Goal: Task Accomplishment & Management: Manage account settings

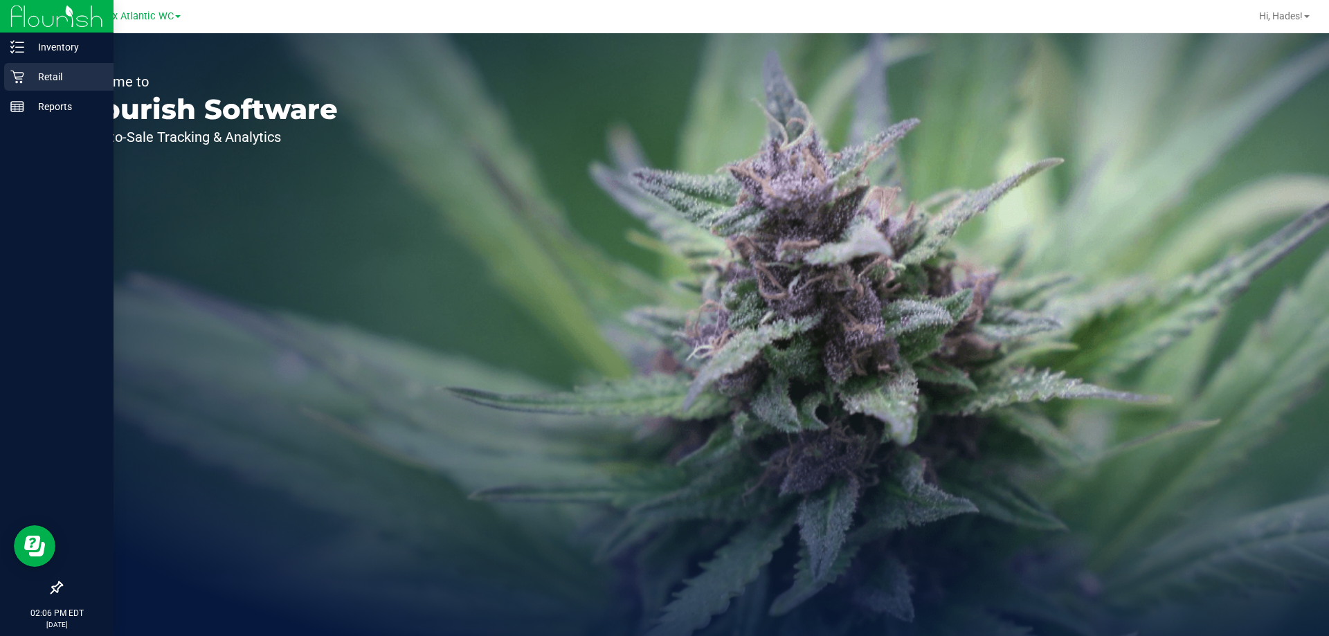
click at [69, 78] on p "Retail" at bounding box center [65, 77] width 83 height 17
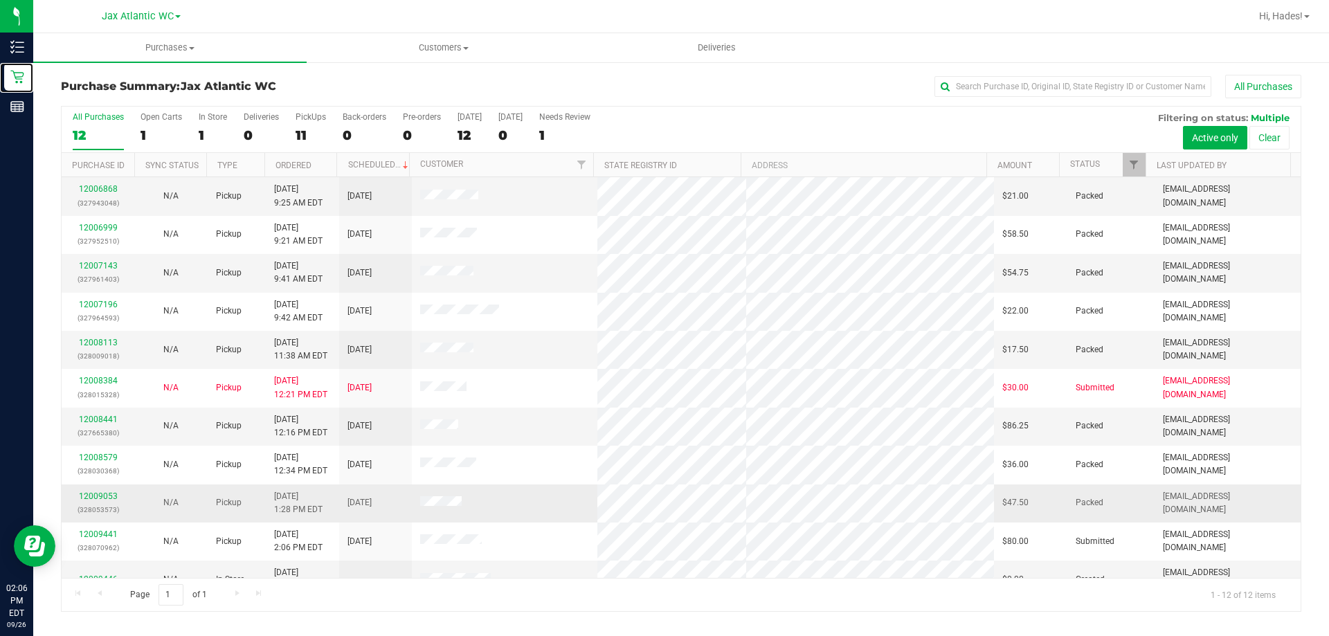
scroll to position [59, 0]
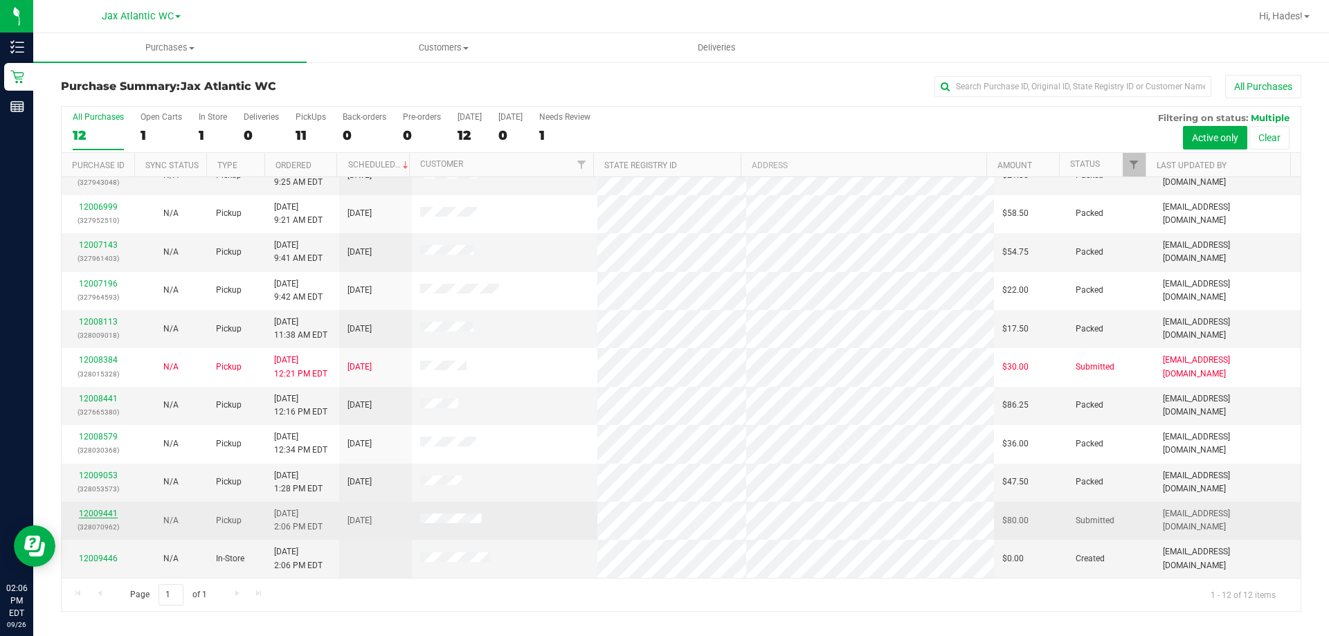
click at [98, 516] on link "12009441" at bounding box center [98, 514] width 39 height 10
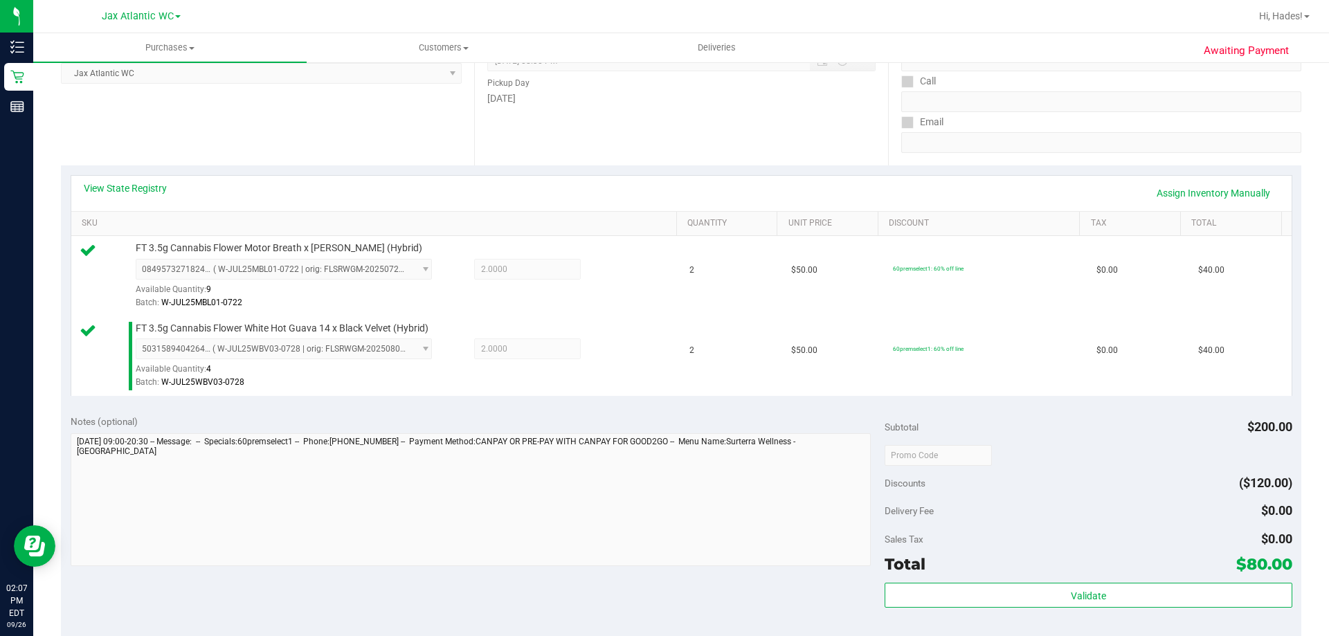
scroll to position [346, 0]
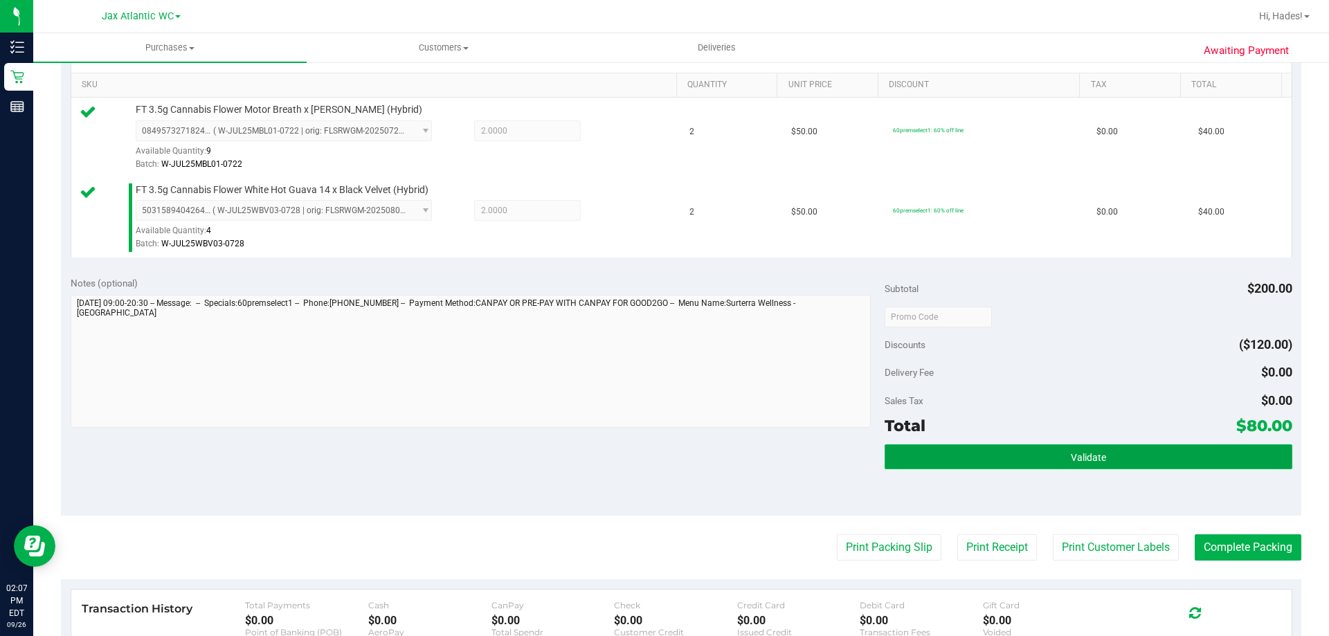
click at [1012, 466] on button "Validate" at bounding box center [1087, 456] width 407 height 25
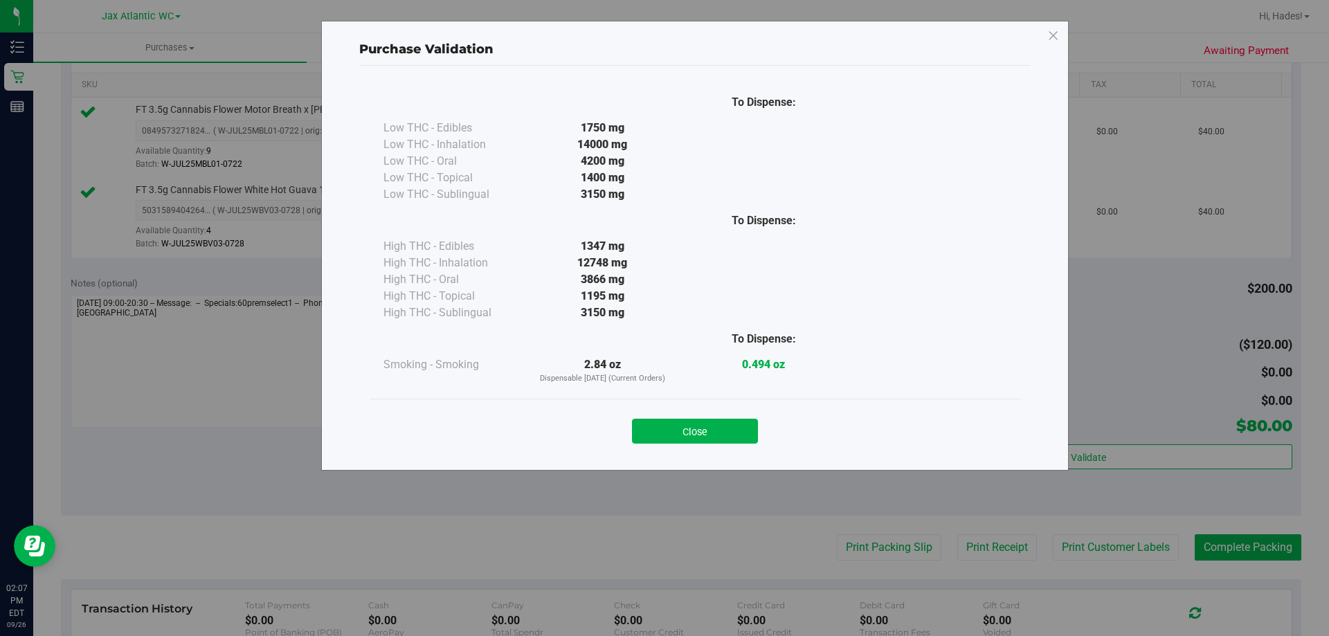
click at [679, 438] on button "Close" at bounding box center [695, 431] width 126 height 25
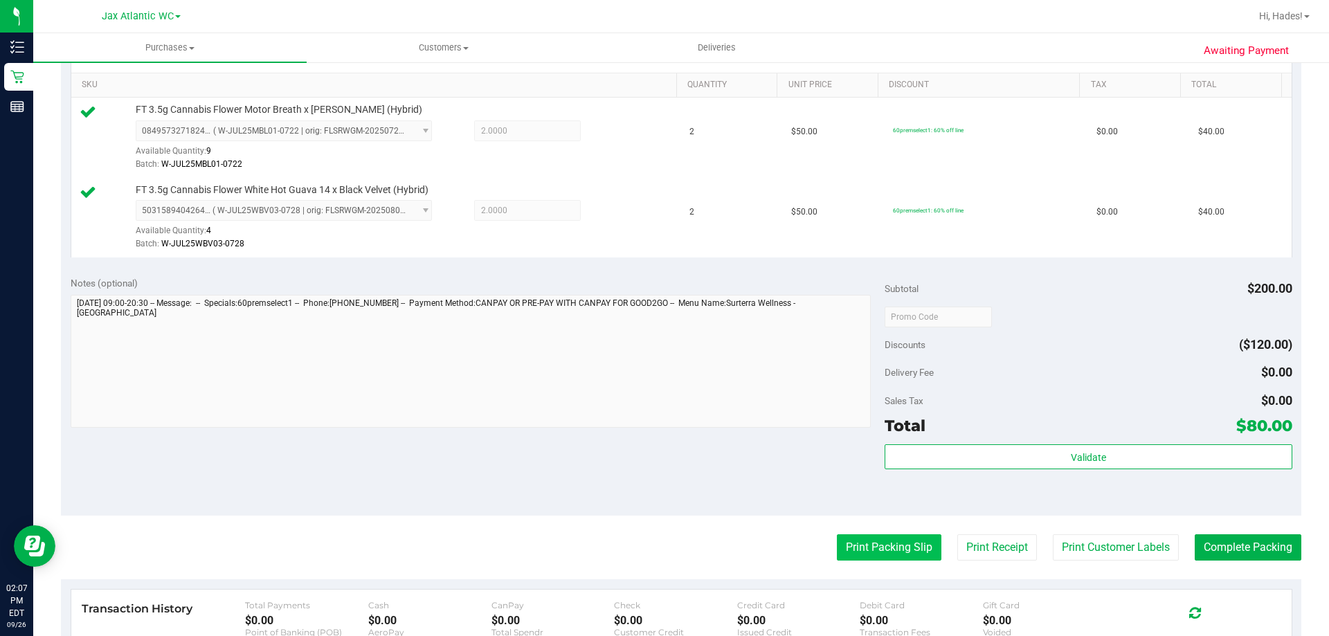
click at [841, 535] on purchase-details "Back Edit Purchase Cancel Purchase View Profile # 12009441 BioTrack ID: - Submi…" at bounding box center [681, 283] width 1240 height 1109
click at [841, 538] on button "Print Packing Slip" at bounding box center [889, 547] width 104 height 26
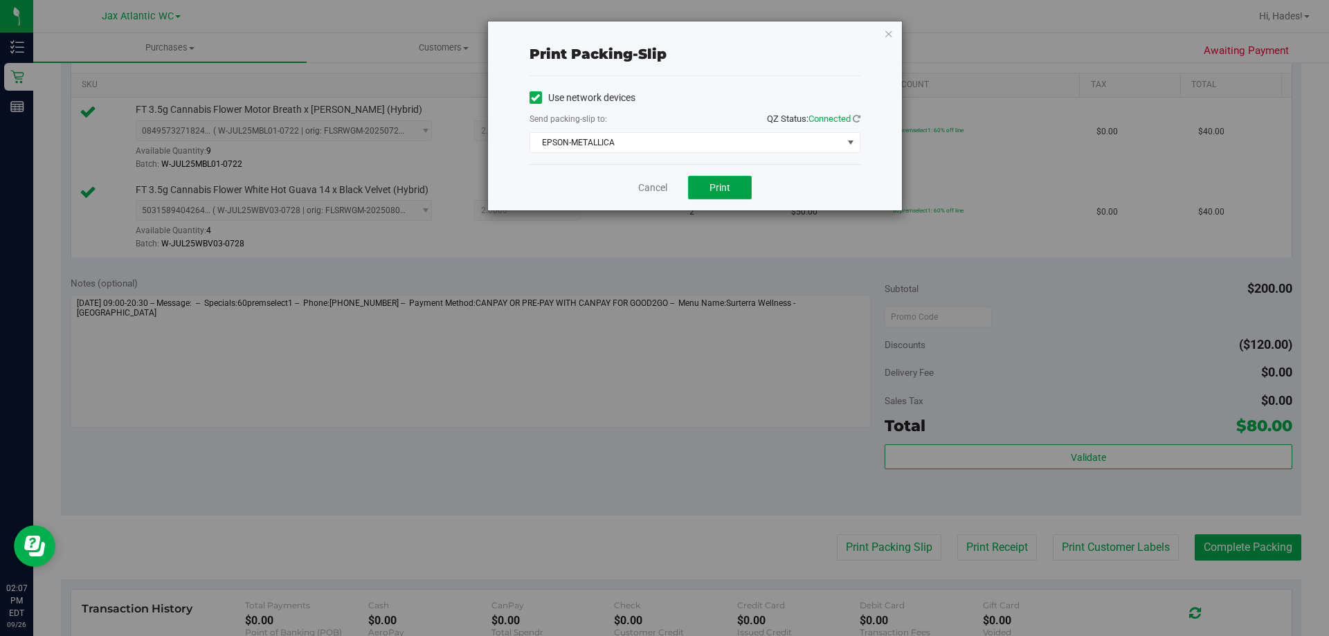
click at [729, 181] on button "Print" at bounding box center [720, 188] width 64 height 24
click at [637, 187] on div "Cancel Print" at bounding box center [694, 187] width 331 height 46
click at [640, 183] on link "Cancel" at bounding box center [652, 188] width 29 height 15
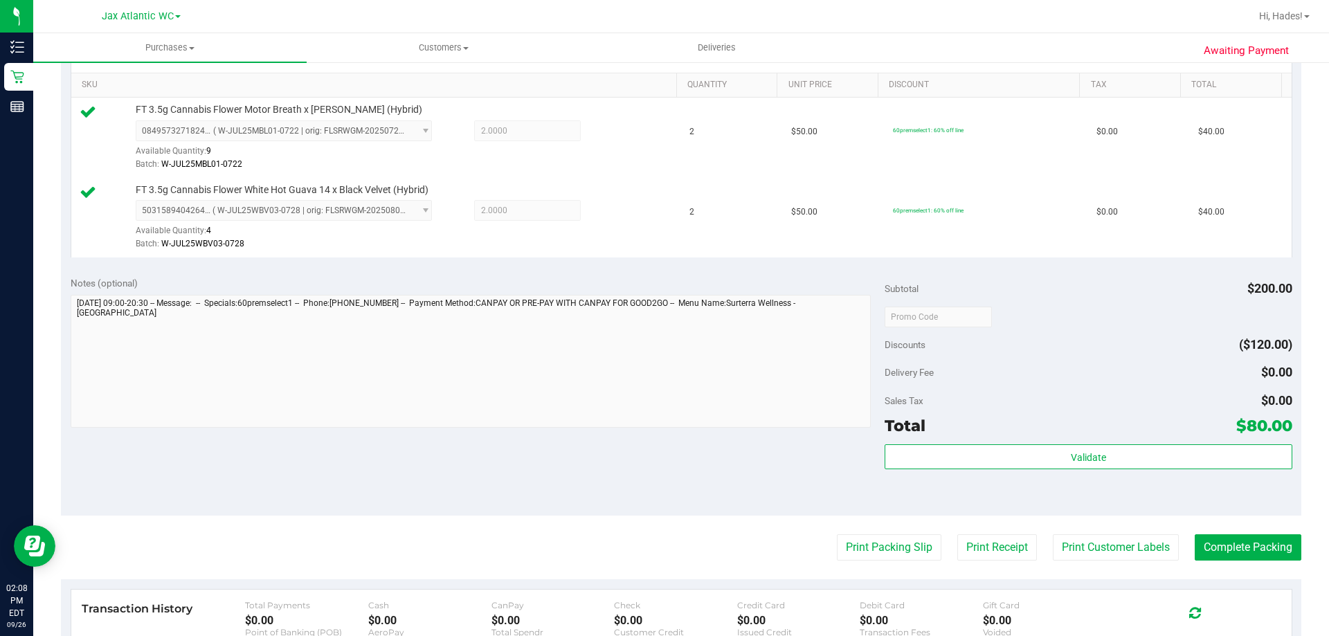
click at [1238, 561] on purchase-details "Back Edit Purchase Cancel Purchase View Profile # 12009441 BioTrack ID: - Submi…" at bounding box center [681, 283] width 1240 height 1109
drag, startPoint x: 1235, startPoint y: 542, endPoint x: 892, endPoint y: 370, distance: 384.0
click at [1236, 542] on button "Complete Packing" at bounding box center [1247, 547] width 107 height 26
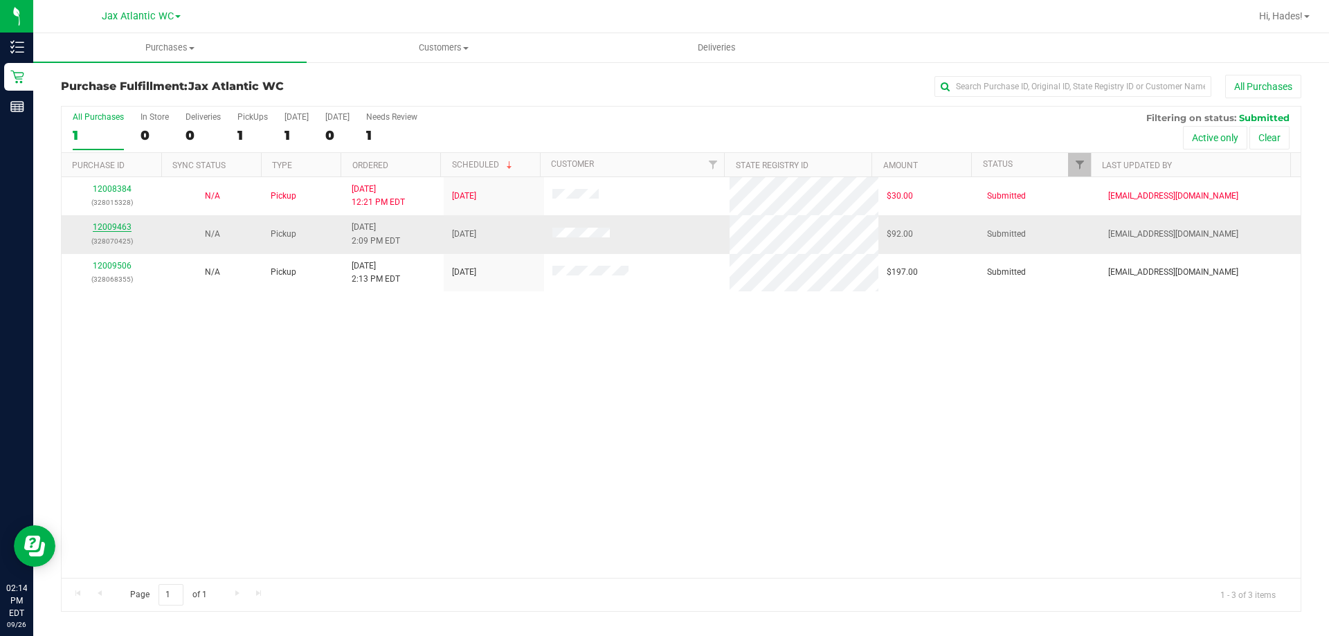
click at [113, 228] on link "12009463" at bounding box center [112, 227] width 39 height 10
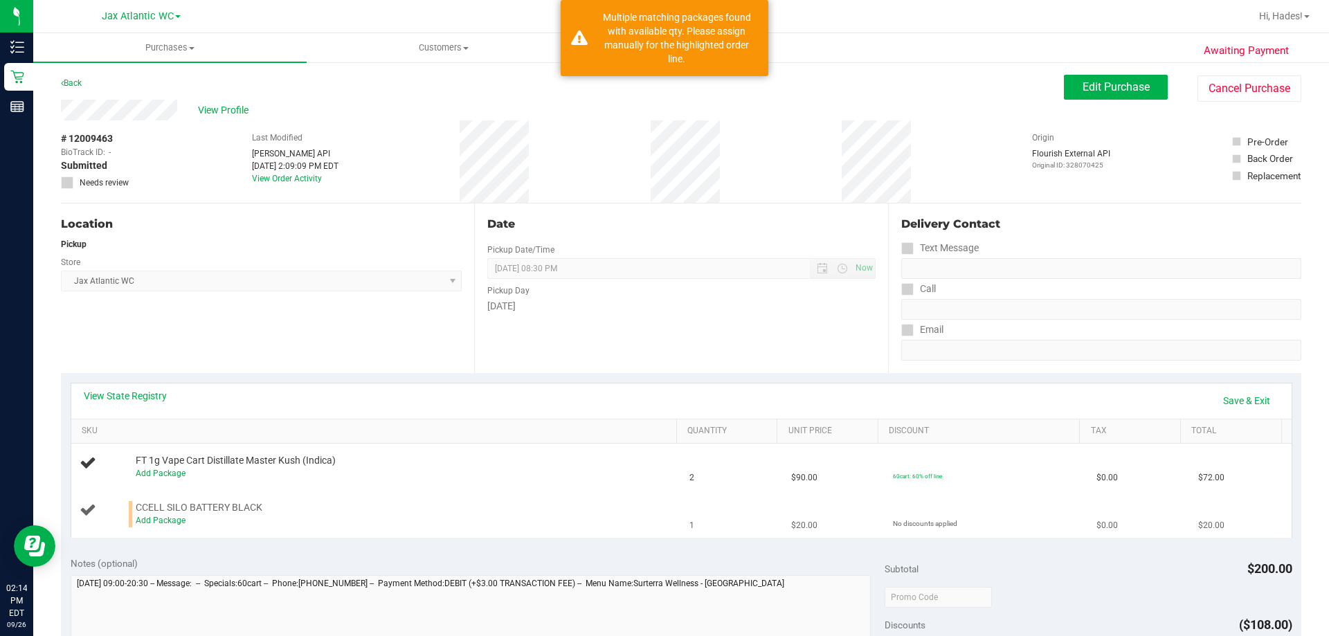
click at [149, 526] on div "Add Package" at bounding box center [403, 520] width 534 height 13
click at [152, 518] on link "Add Package" at bounding box center [161, 520] width 50 height 10
click at [217, 524] on span "Select Package" at bounding box center [274, 523] width 277 height 19
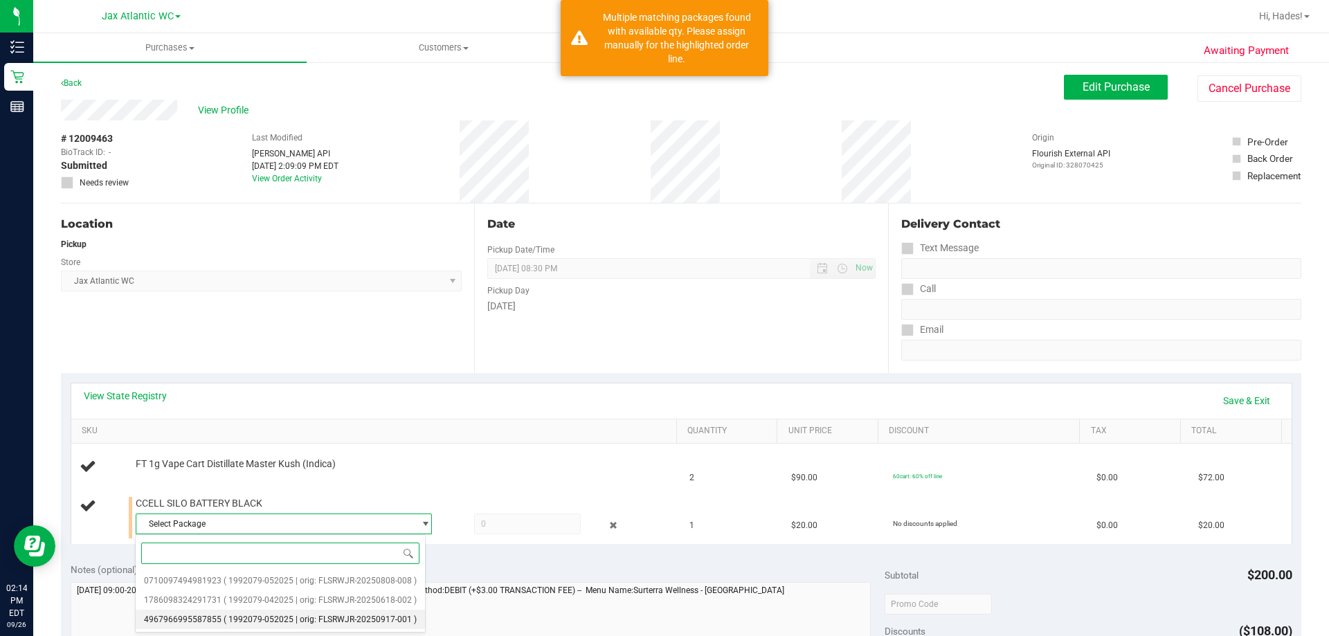
click at [271, 619] on span "( 1992079-052025 | orig: FLSRWJR-20250917-001 )" at bounding box center [319, 619] width 193 height 10
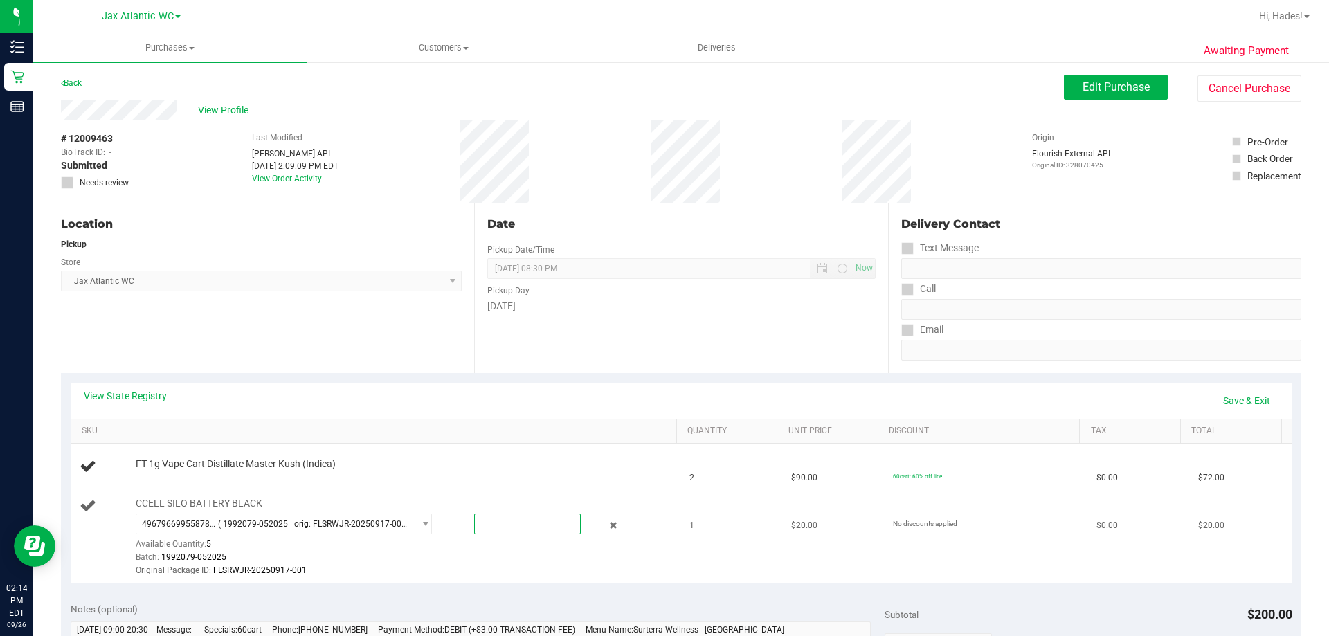
drag, startPoint x: 487, startPoint y: 528, endPoint x: 473, endPoint y: 525, distance: 14.1
click at [474, 525] on span at bounding box center [527, 523] width 107 height 21
type input "1"
type input "1.0000"
click at [405, 555] on div "Batch: 1992079-052025" at bounding box center [403, 557] width 534 height 13
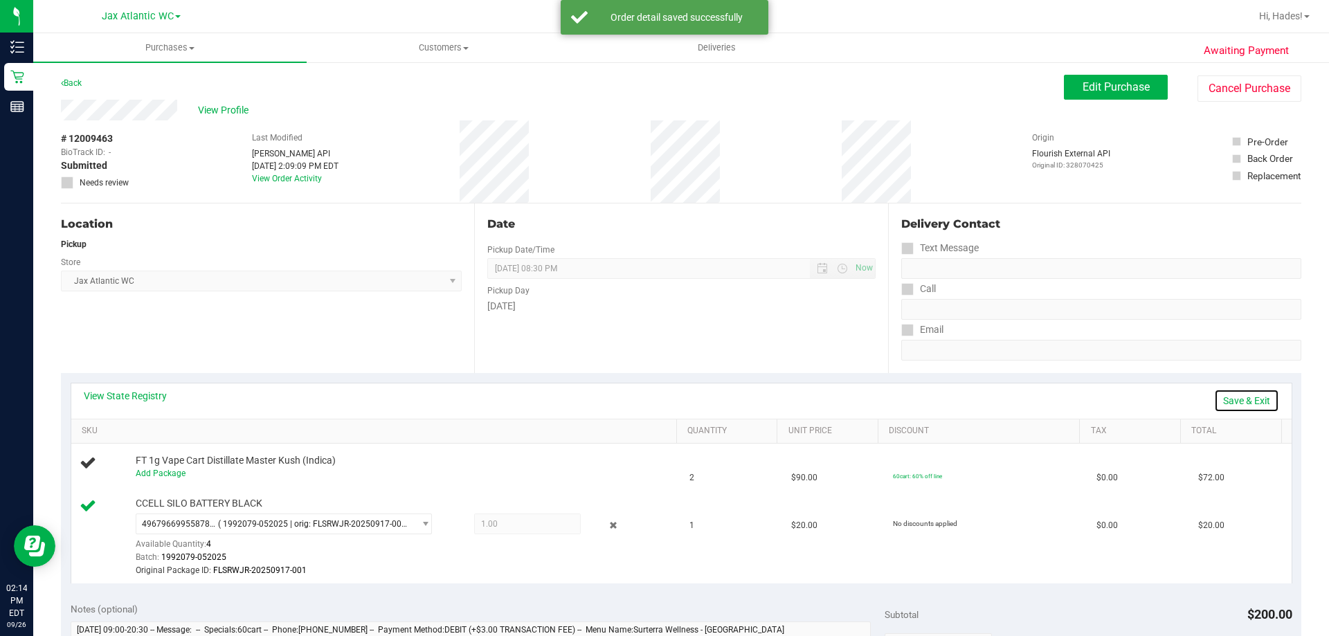
click at [1225, 404] on link "Save & Exit" at bounding box center [1246, 401] width 65 height 24
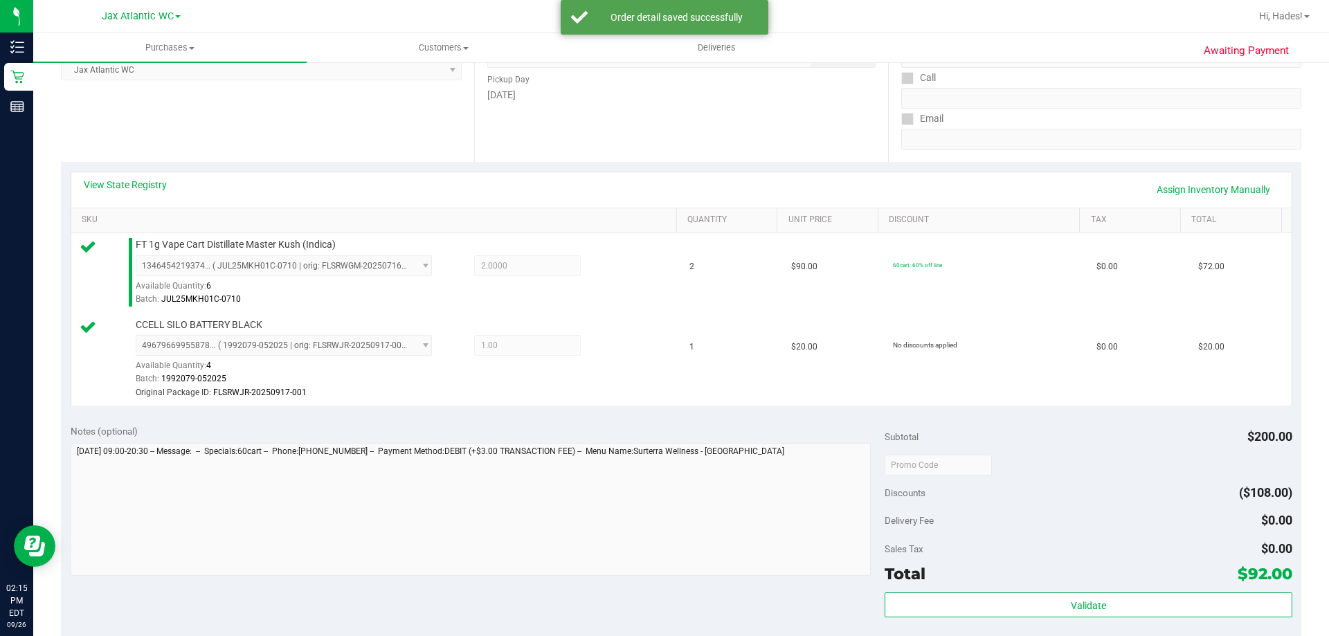
scroll to position [346, 0]
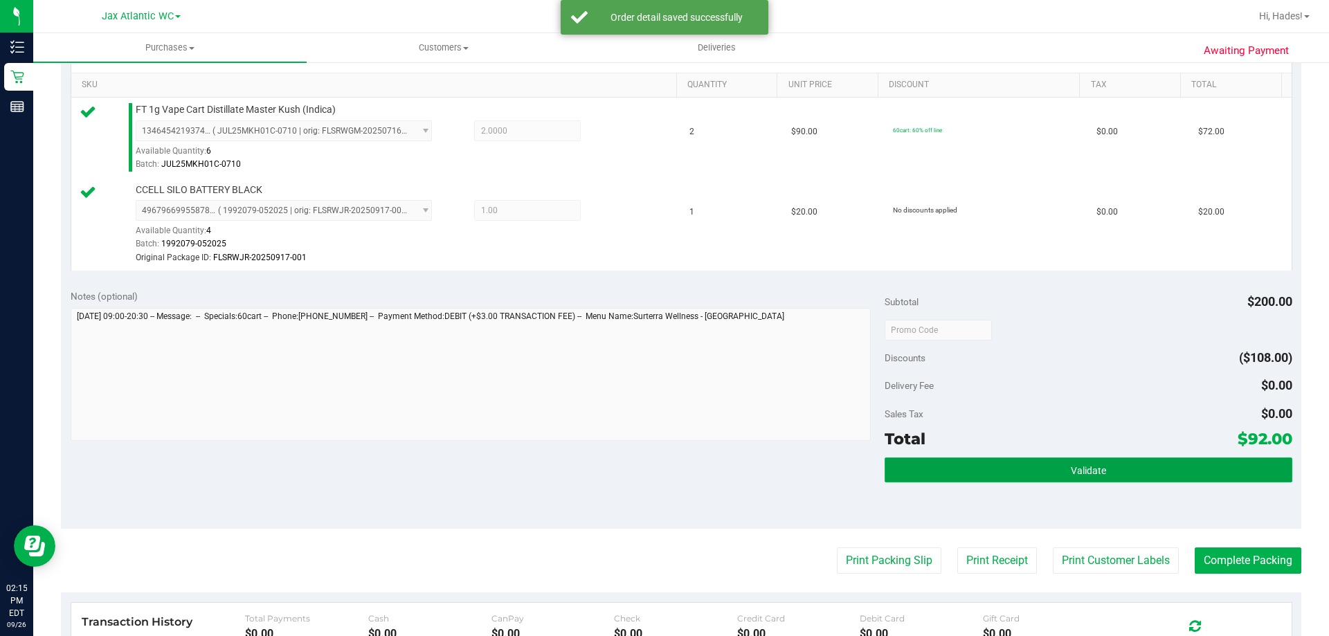
click at [1034, 467] on button "Validate" at bounding box center [1087, 469] width 407 height 25
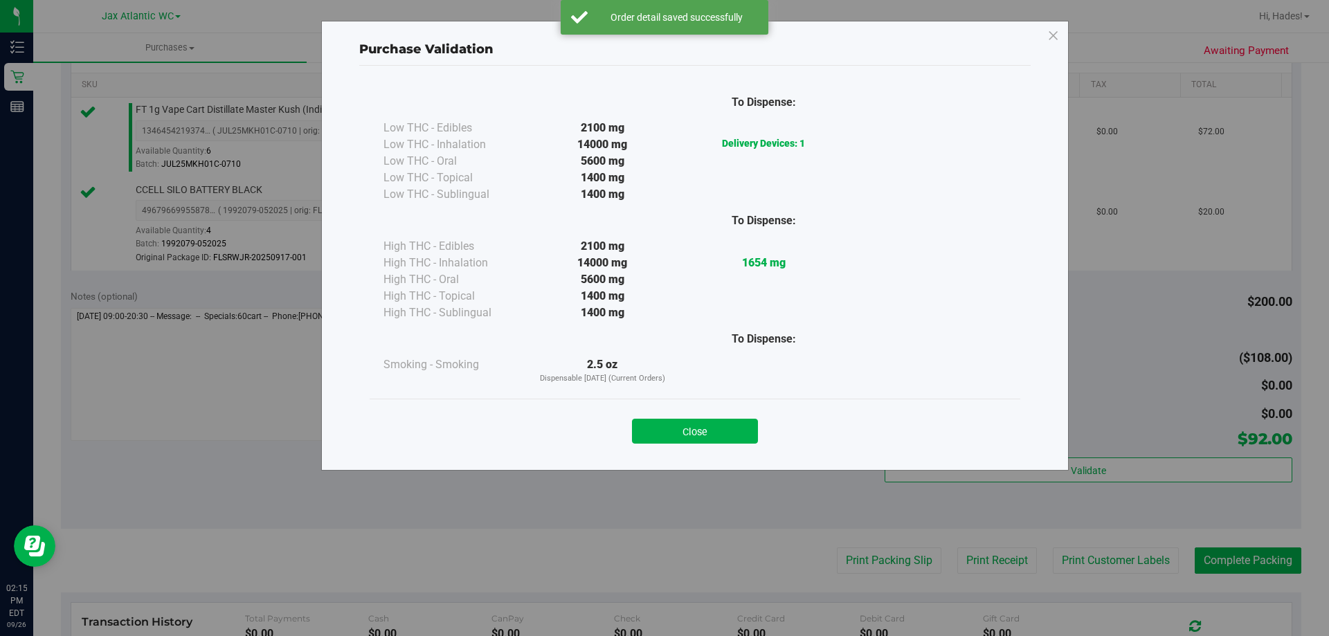
click at [708, 441] on button "Close" at bounding box center [695, 431] width 126 height 25
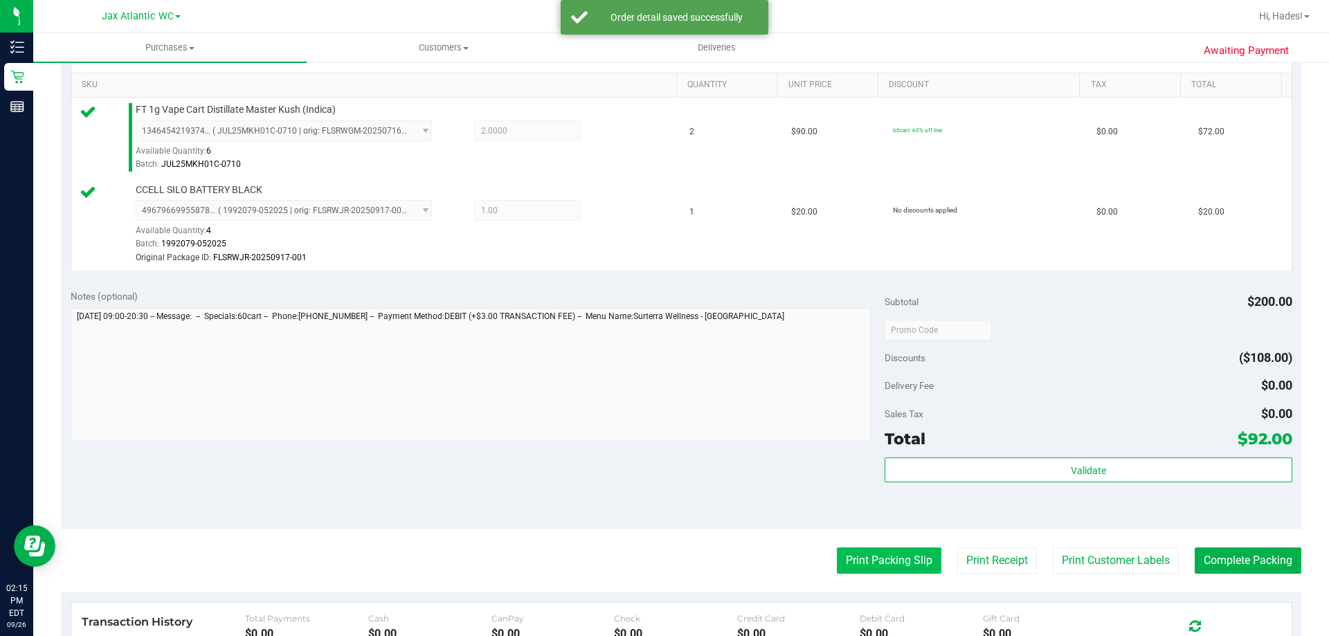
click at [877, 554] on button "Print Packing Slip" at bounding box center [889, 560] width 104 height 26
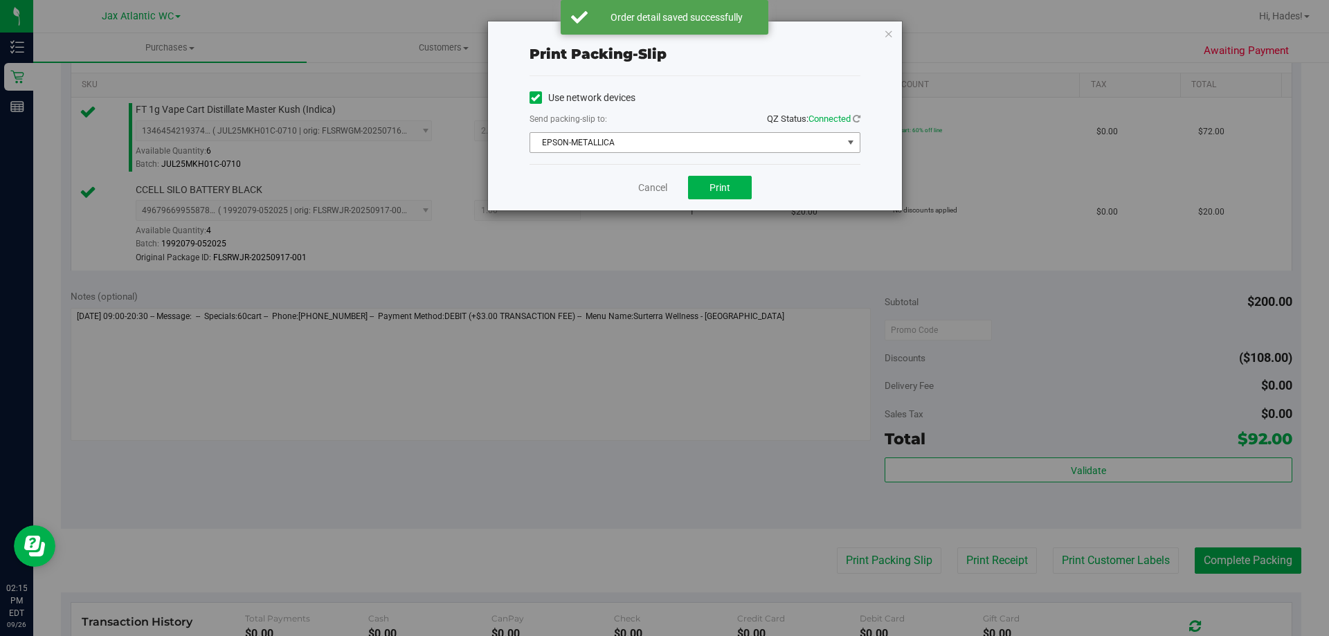
click at [679, 140] on span "EPSON-METALLICA" at bounding box center [686, 142] width 312 height 19
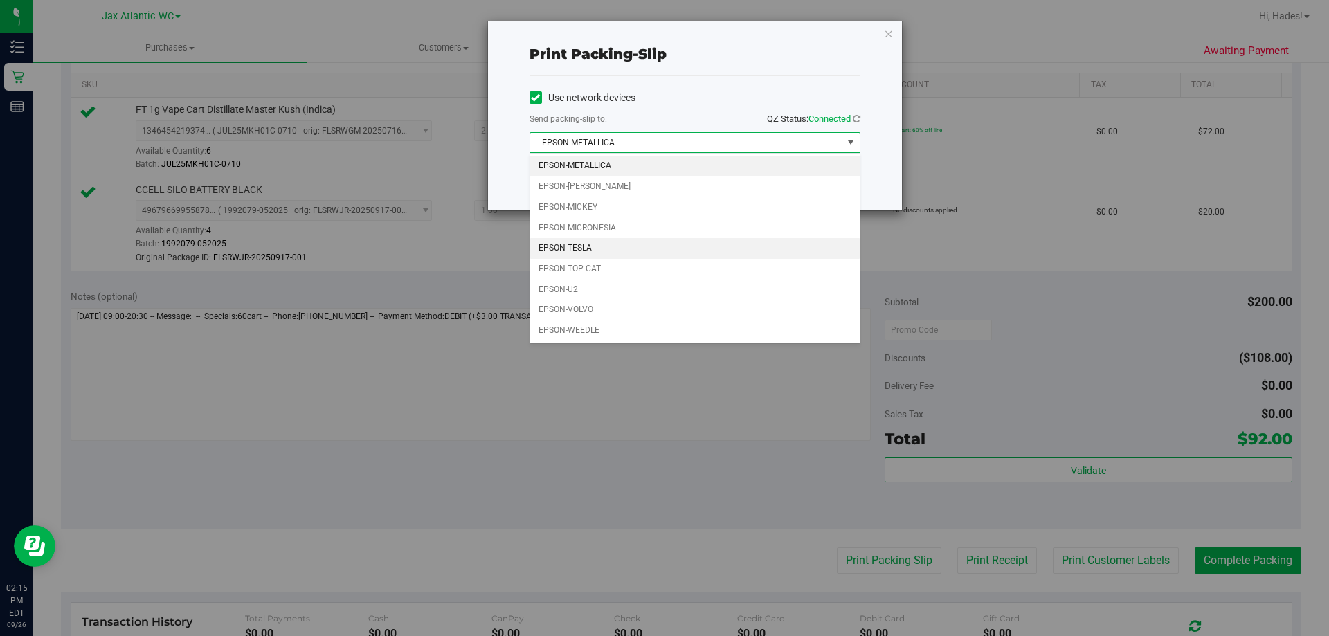
click at [614, 248] on li "EPSON-TESLA" at bounding box center [694, 248] width 329 height 21
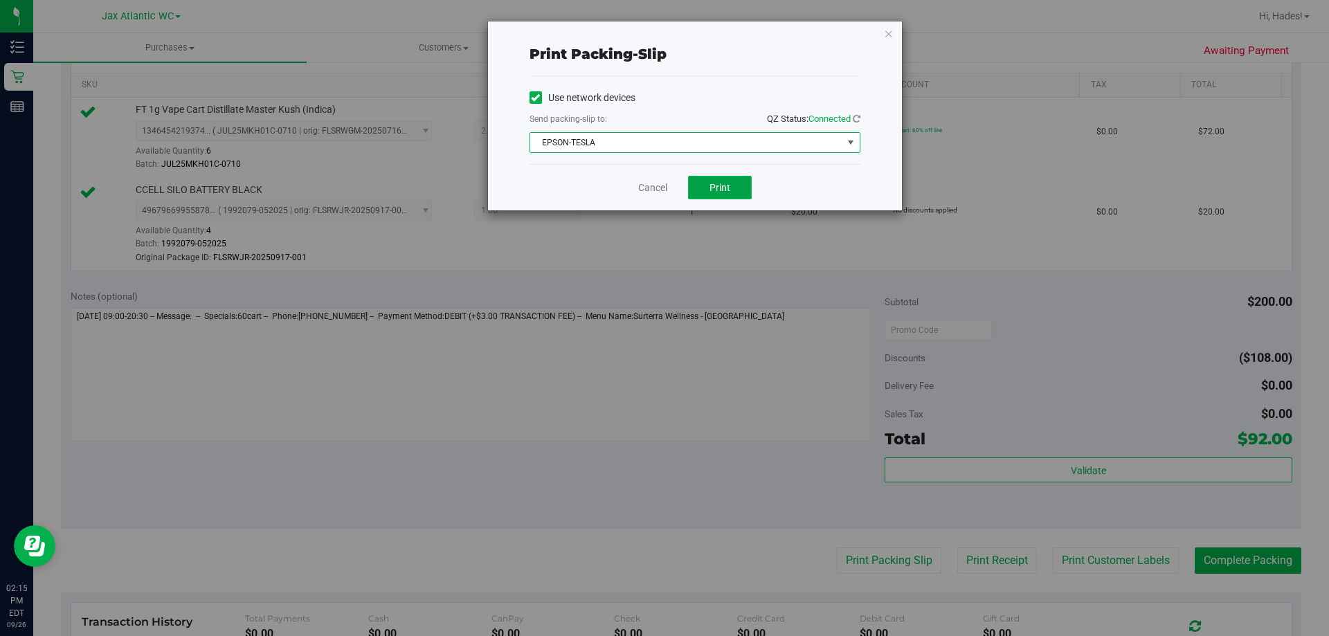
click at [726, 188] on span "Print" at bounding box center [719, 187] width 21 height 11
click at [646, 189] on link "Cancel" at bounding box center [652, 188] width 29 height 15
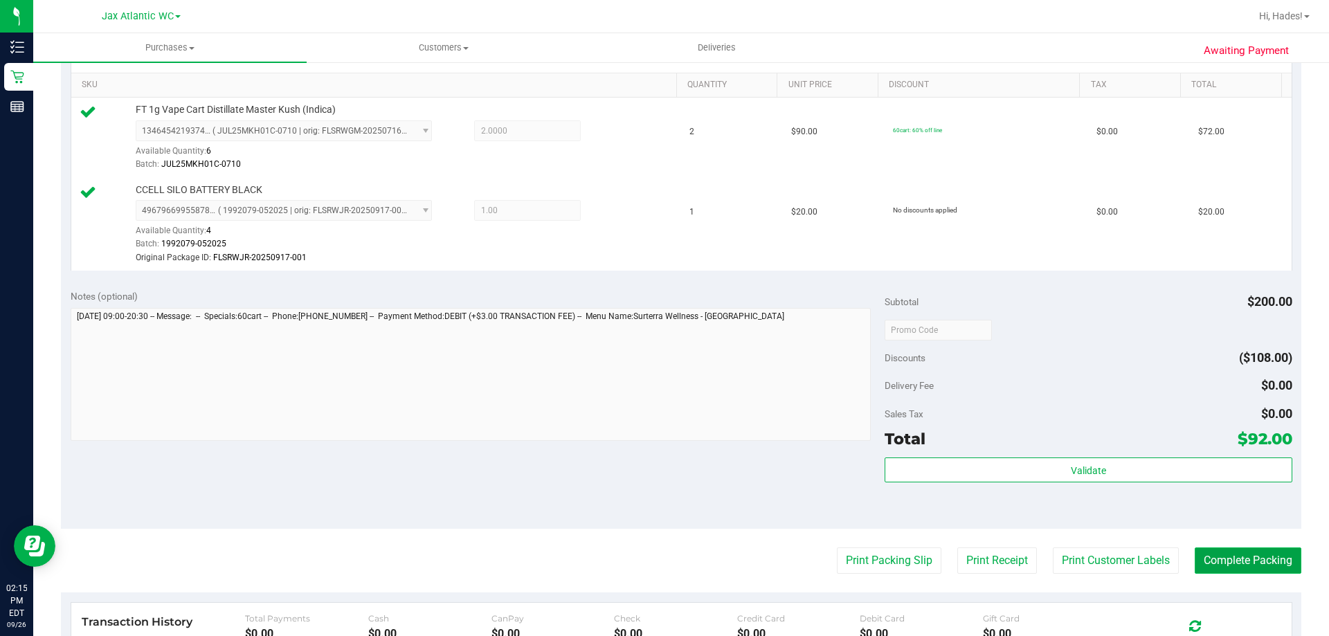
click at [1255, 558] on button "Complete Packing" at bounding box center [1247, 560] width 107 height 26
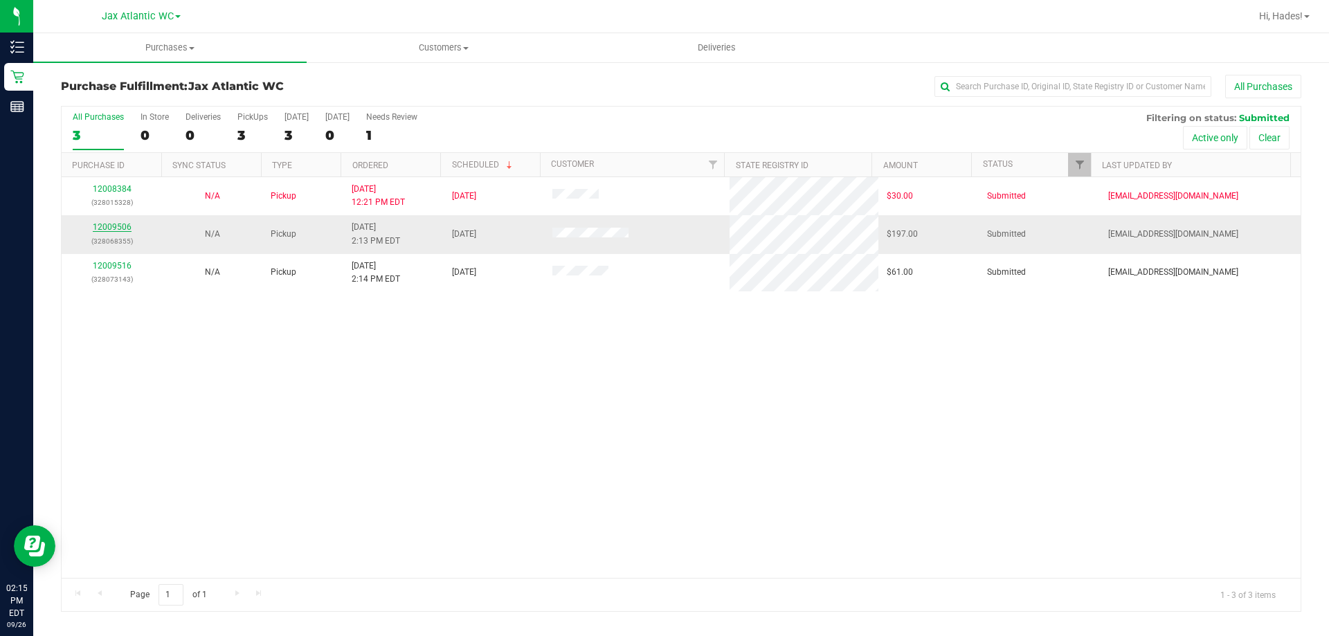
click at [112, 227] on link "12009506" at bounding box center [112, 227] width 39 height 10
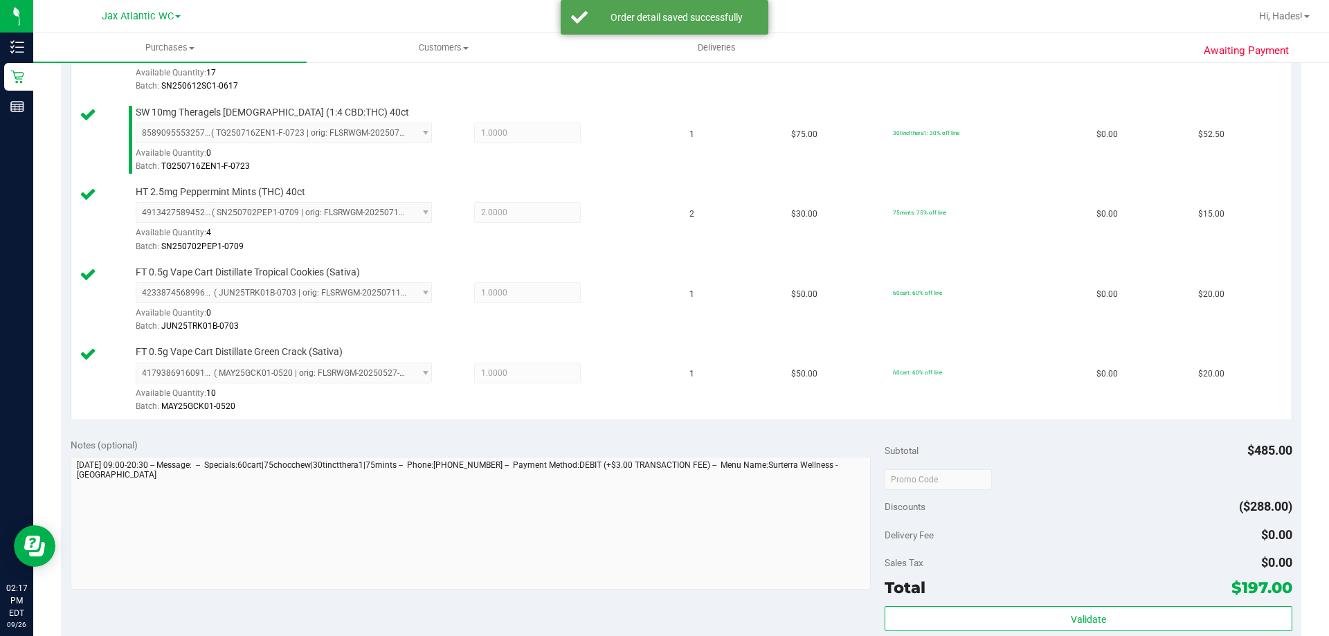
scroll to position [554, 0]
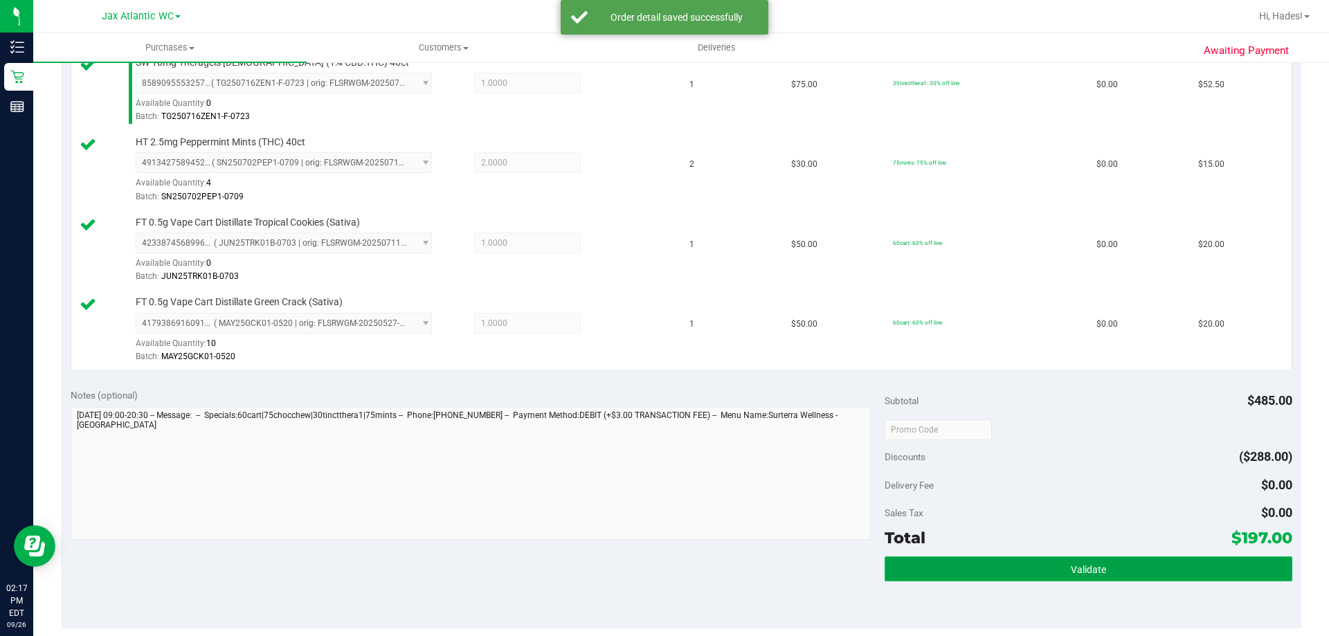
click at [1070, 574] on span "Validate" at bounding box center [1087, 569] width 35 height 11
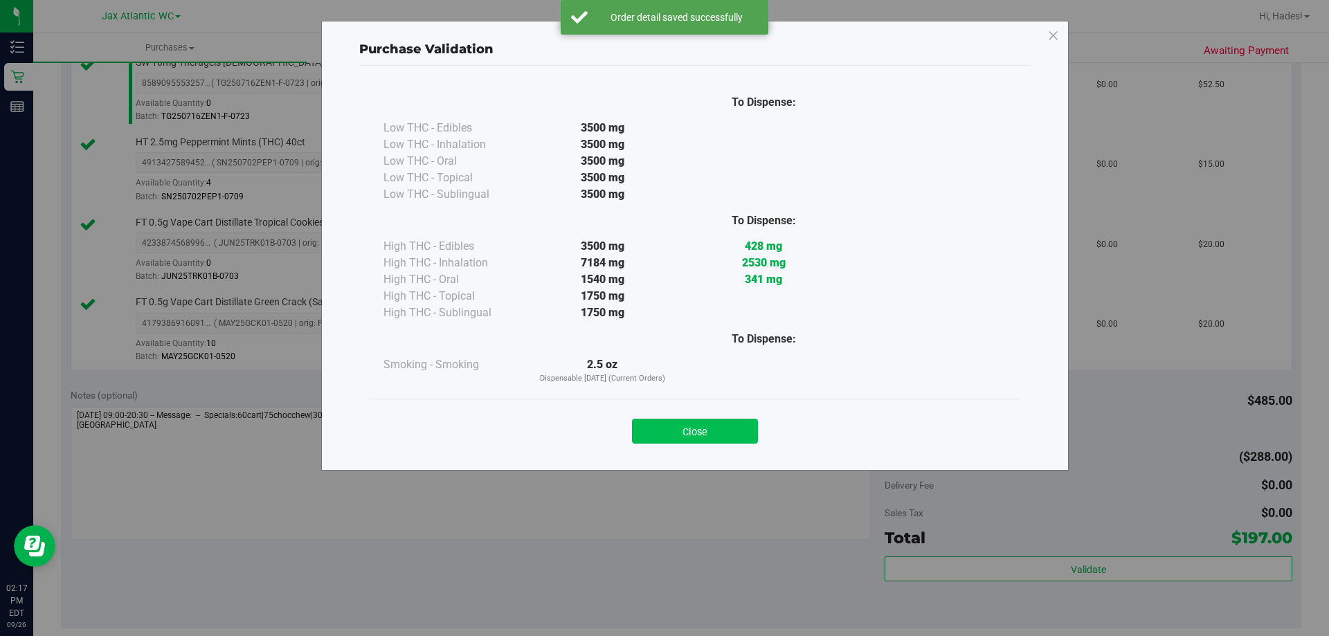
click at [725, 444] on div "Close" at bounding box center [694, 427] width 650 height 56
click at [721, 437] on button "Close" at bounding box center [695, 431] width 126 height 25
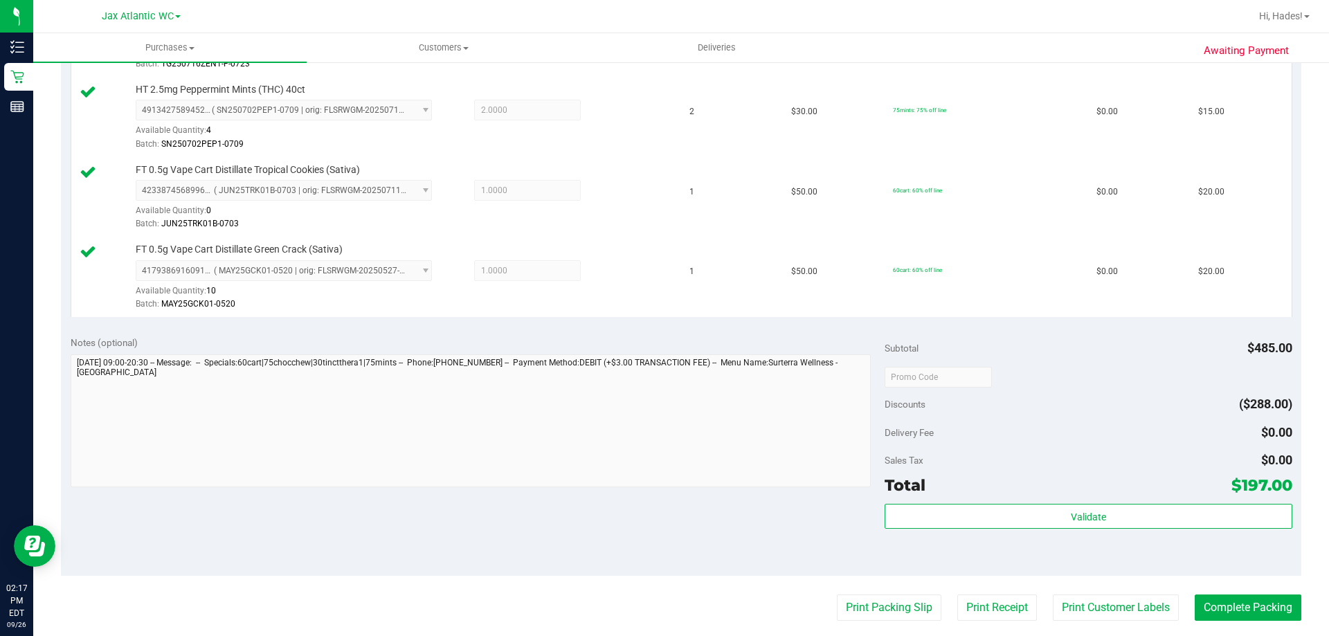
scroll to position [692, 0]
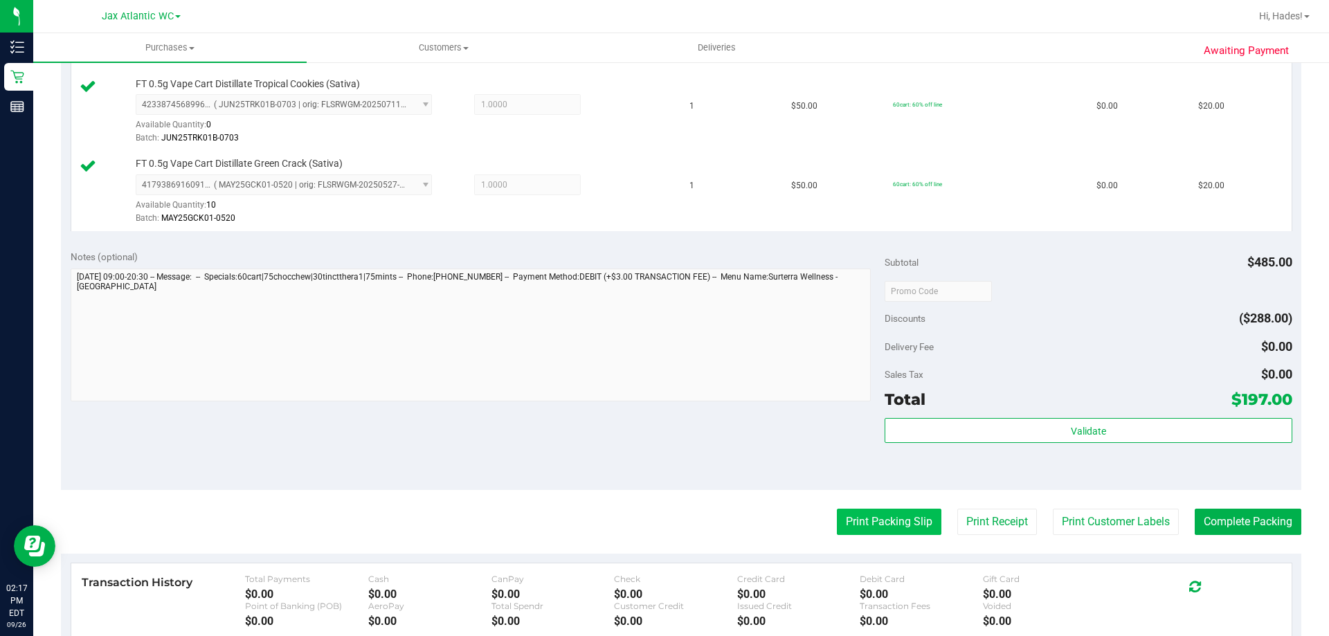
click at [880, 523] on button "Print Packing Slip" at bounding box center [889, 522] width 104 height 26
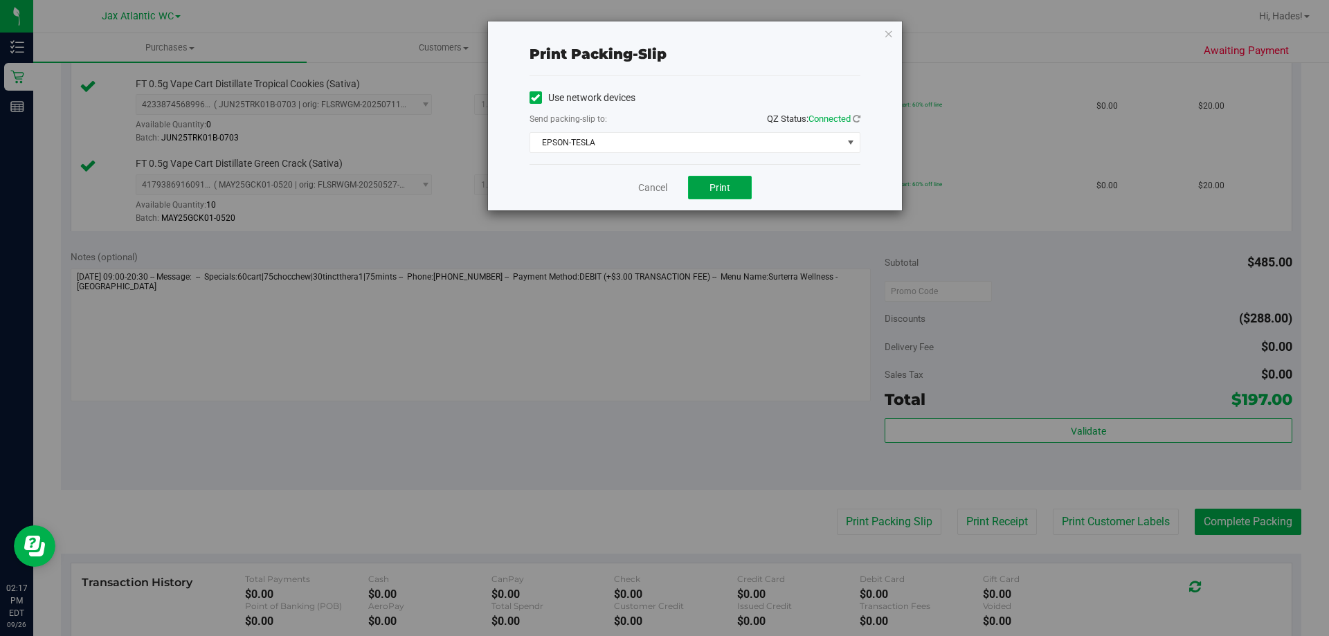
click at [717, 192] on span "Print" at bounding box center [719, 187] width 21 height 11
click at [657, 181] on link "Cancel" at bounding box center [652, 188] width 29 height 15
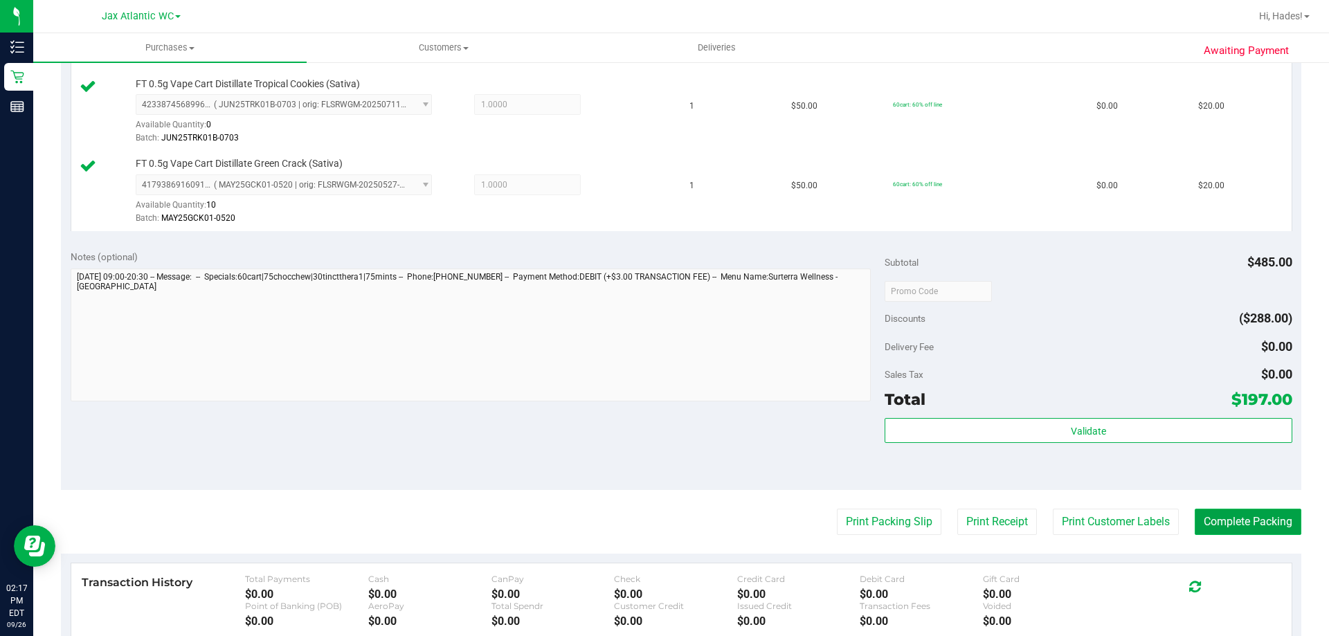
click at [1241, 520] on button "Complete Packing" at bounding box center [1247, 522] width 107 height 26
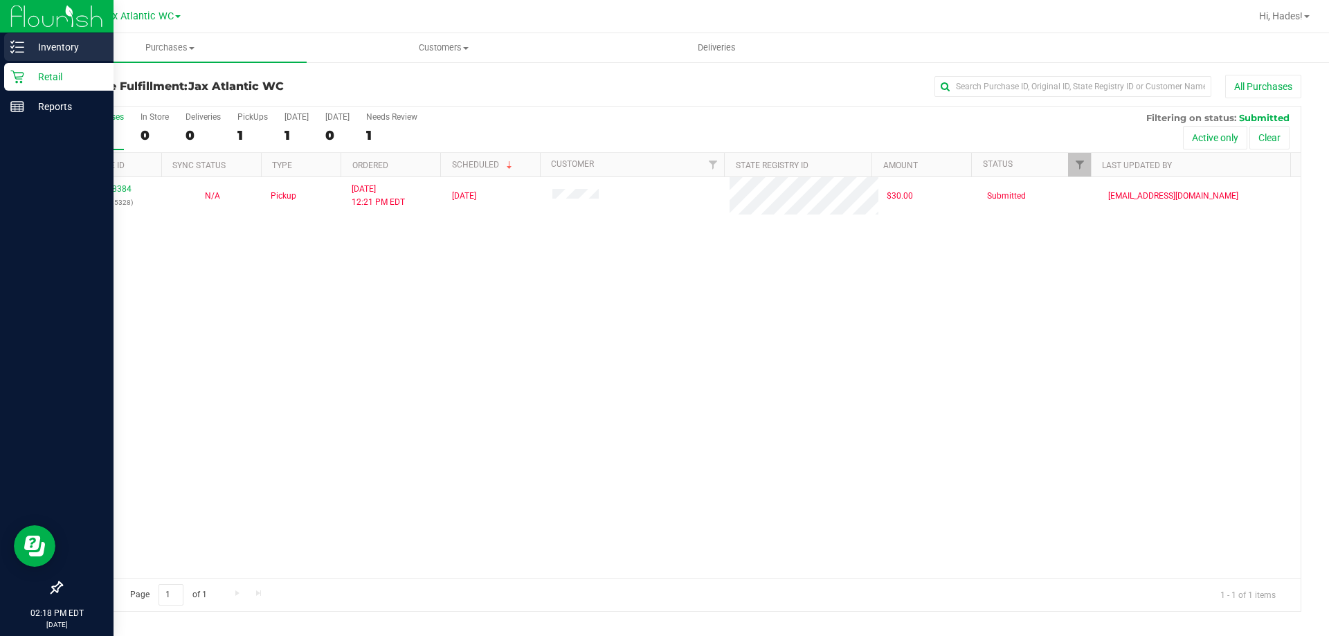
click at [21, 50] on icon at bounding box center [17, 47] width 14 height 14
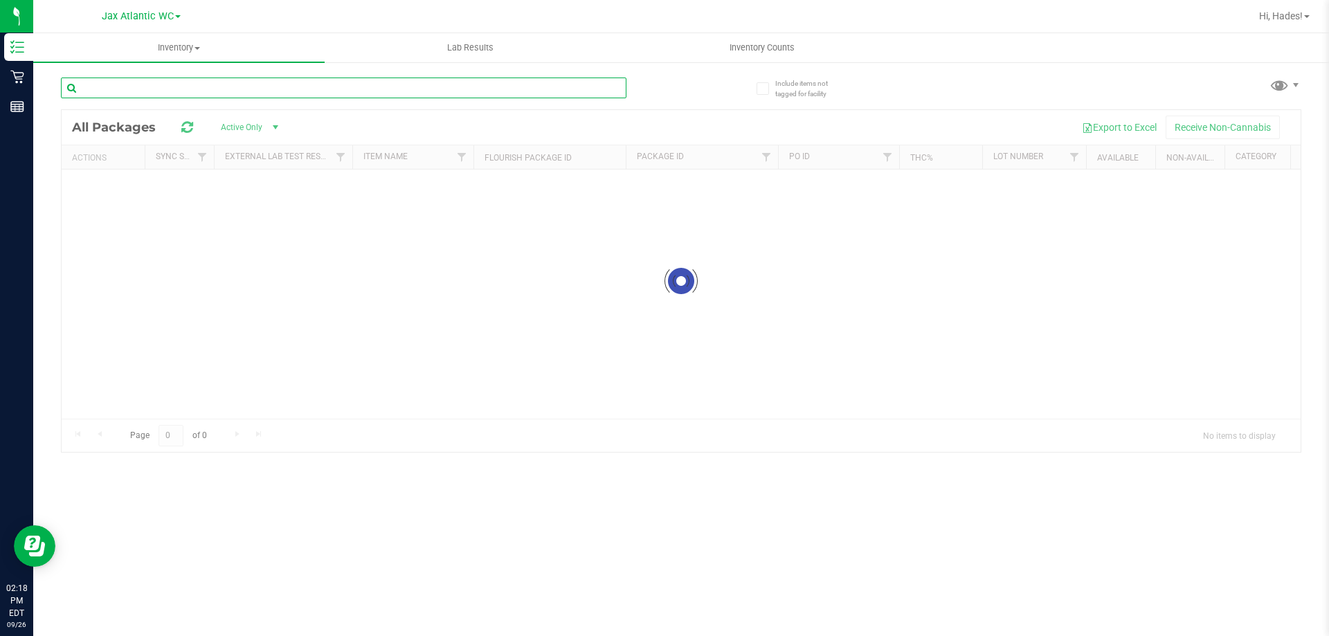
click at [286, 95] on input "text" at bounding box center [343, 87] width 565 height 21
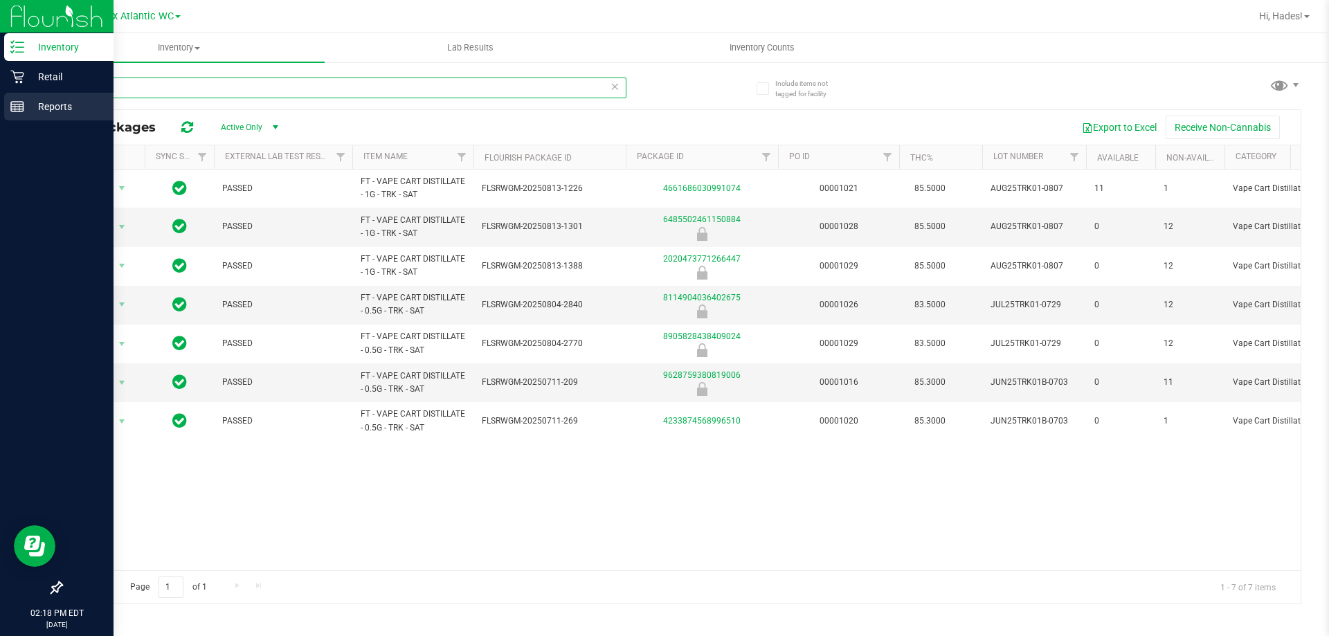
type input "t"
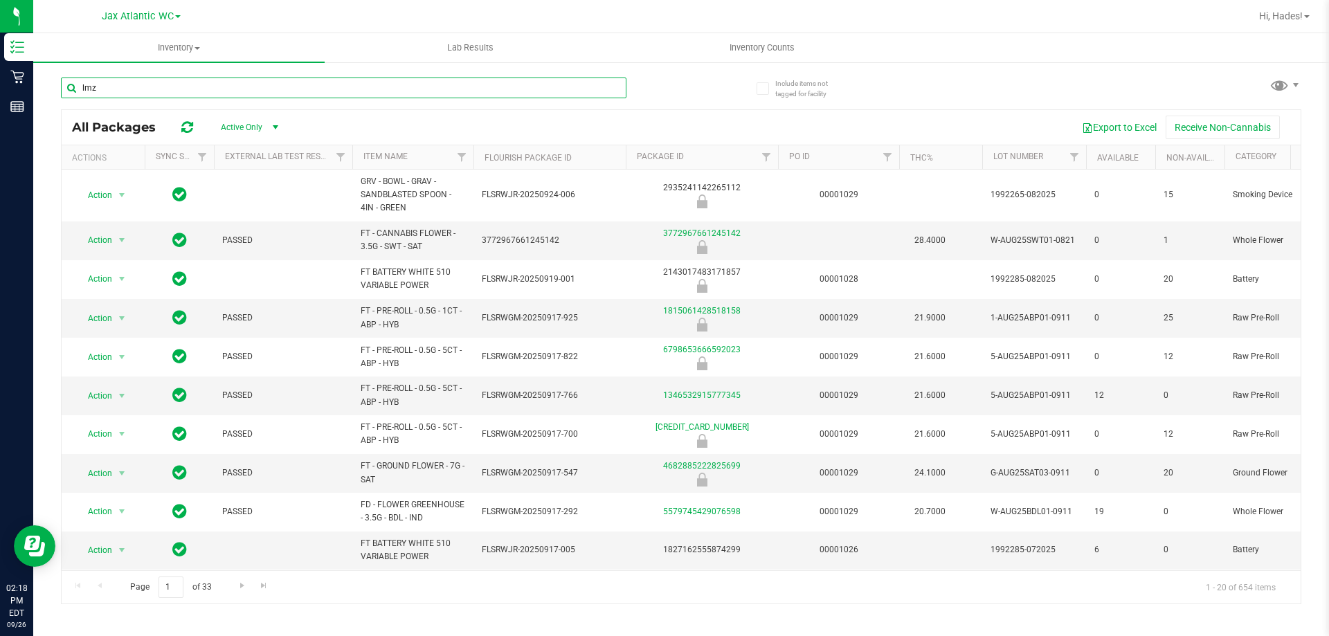
type input "lmz"
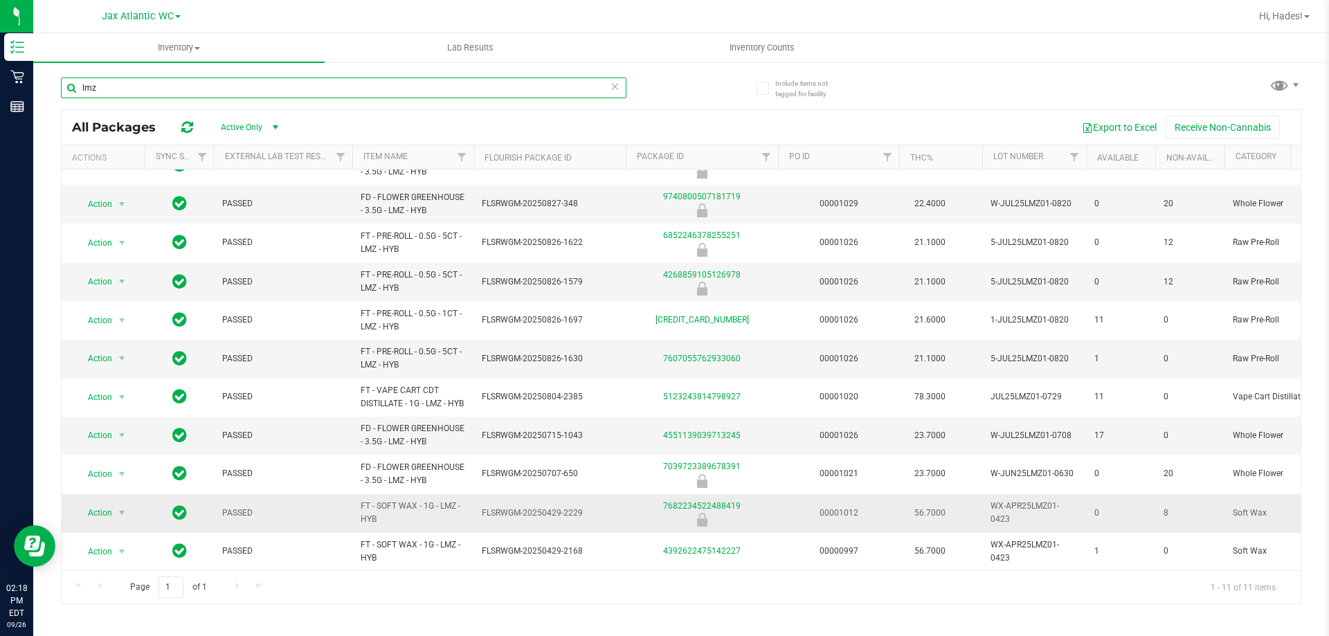
scroll to position [47, 0]
click at [1270, 21] on span "Hi, Hades!" at bounding box center [1281, 15] width 44 height 11
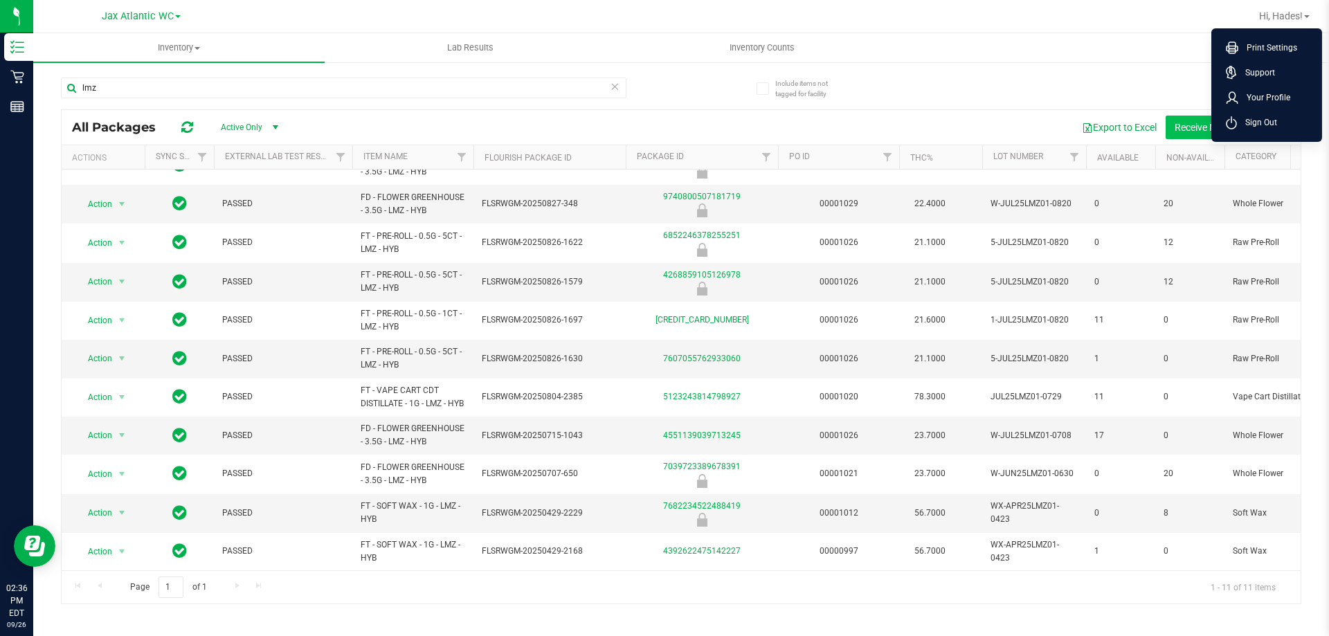
click at [1275, 122] on span "Sign Out" at bounding box center [1256, 123] width 40 height 14
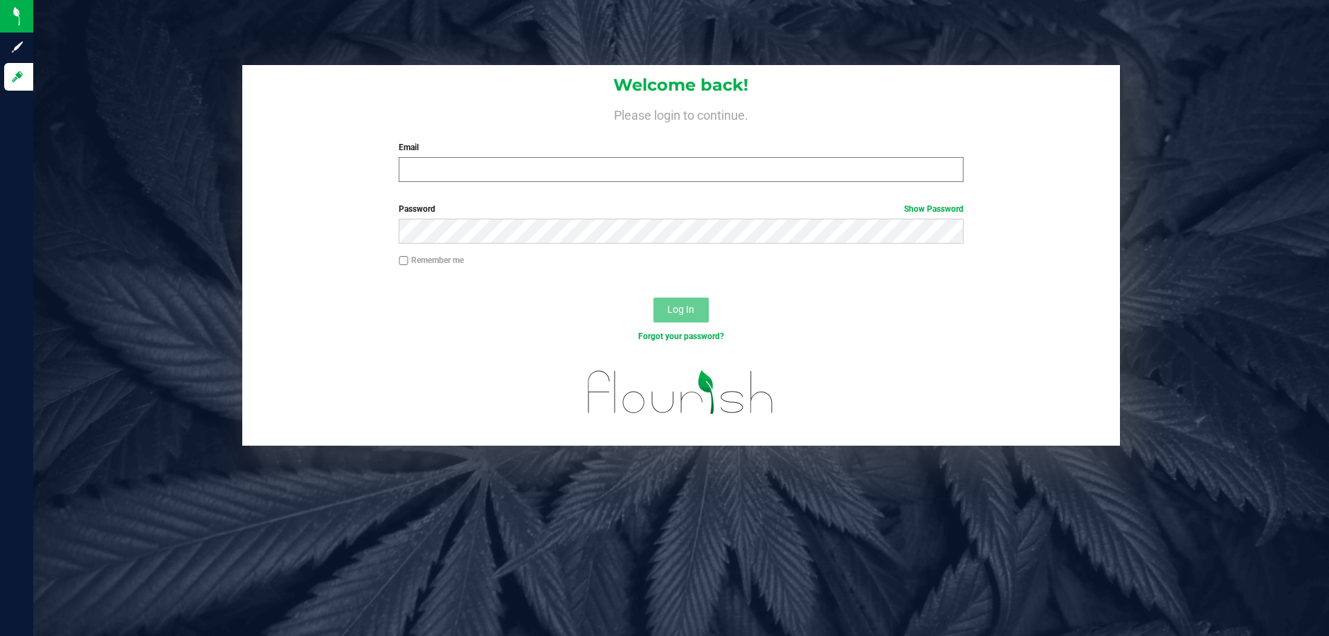
click at [550, 183] on div "Welcome back! Please login to continue. Email Required Please format your email…" at bounding box center [680, 129] width 877 height 128
click at [546, 175] on input "Email" at bounding box center [681, 169] width 564 height 25
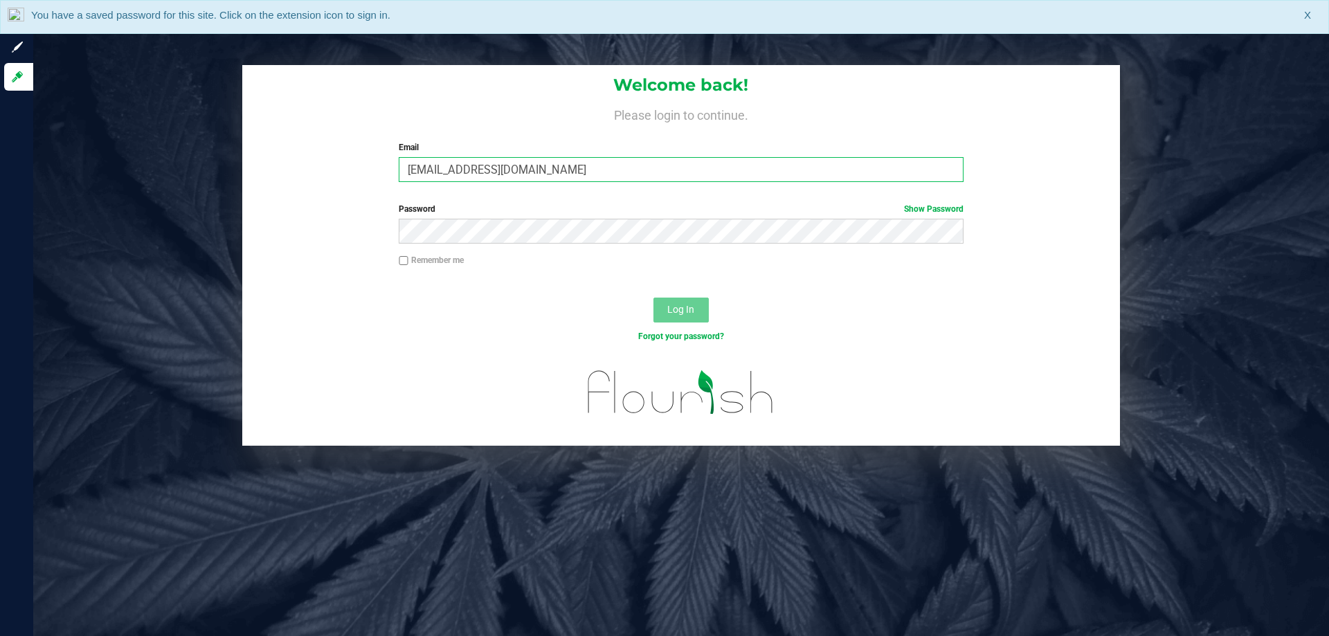
type input "[EMAIL_ADDRESS][DOMAIN_NAME]"
click at [653, 298] on button "Log In" at bounding box center [680, 310] width 55 height 25
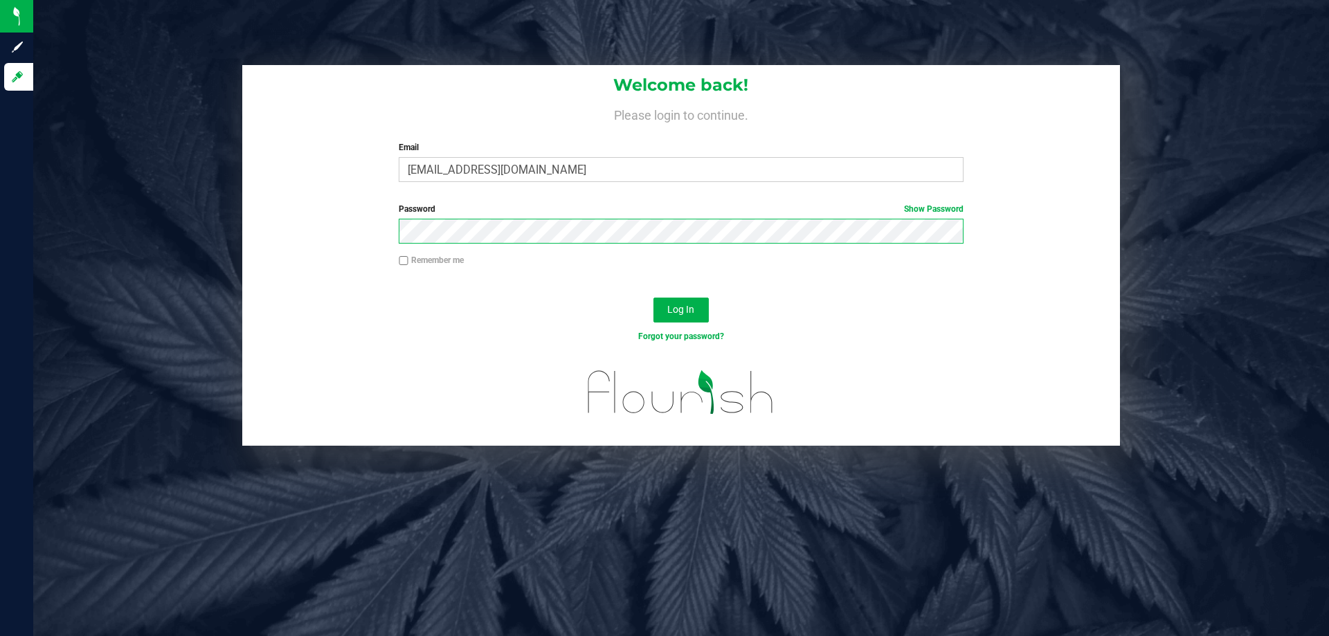
click at [653, 298] on button "Log In" at bounding box center [680, 310] width 55 height 25
